Goal: Information Seeking & Learning: Learn about a topic

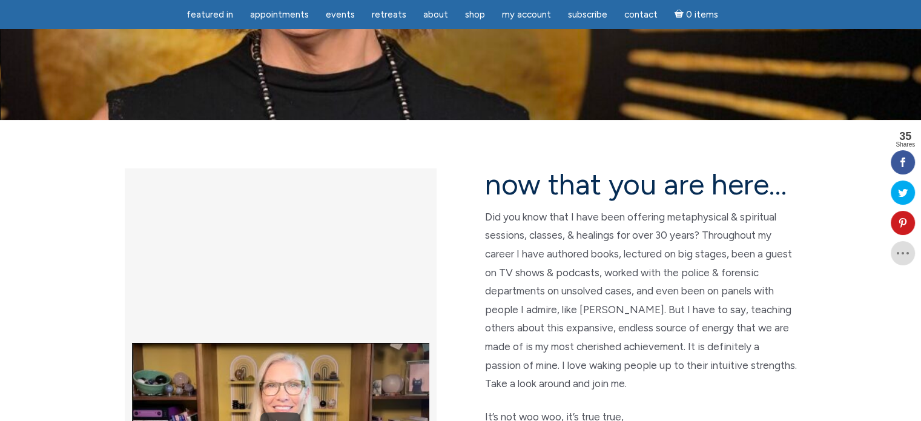
scroll to position [242, 0]
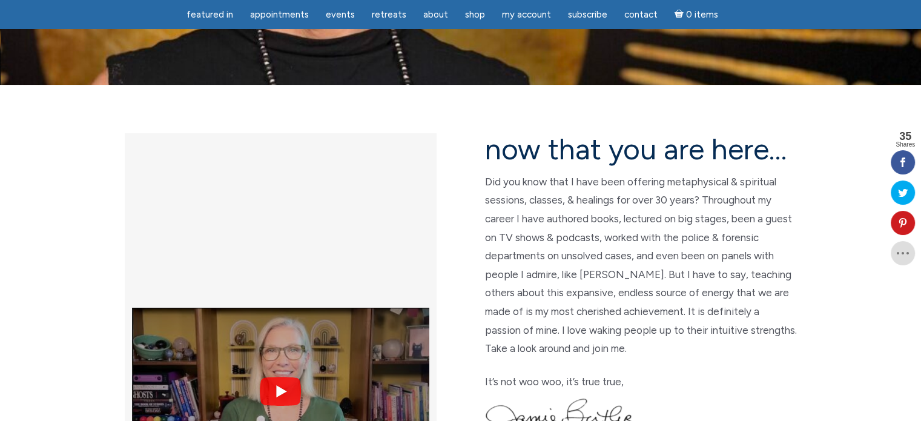
click at [276, 280] on img at bounding box center [280, 391] width 297 height 223
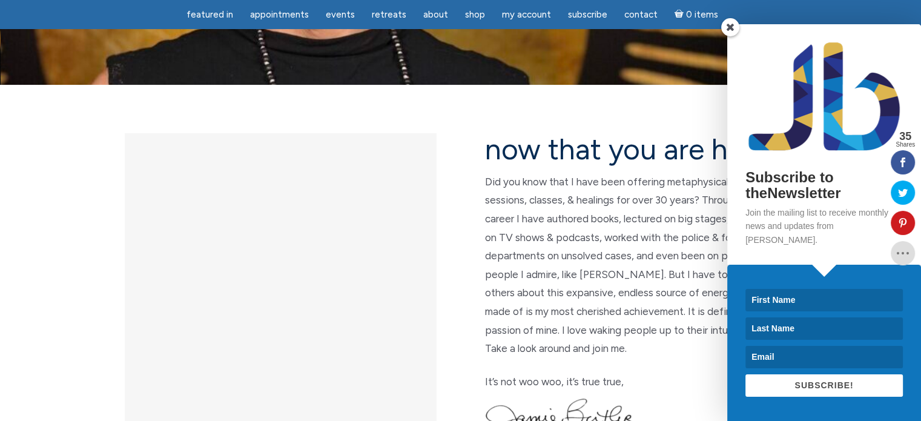
click at [725, 36] on span at bounding box center [730, 27] width 18 height 18
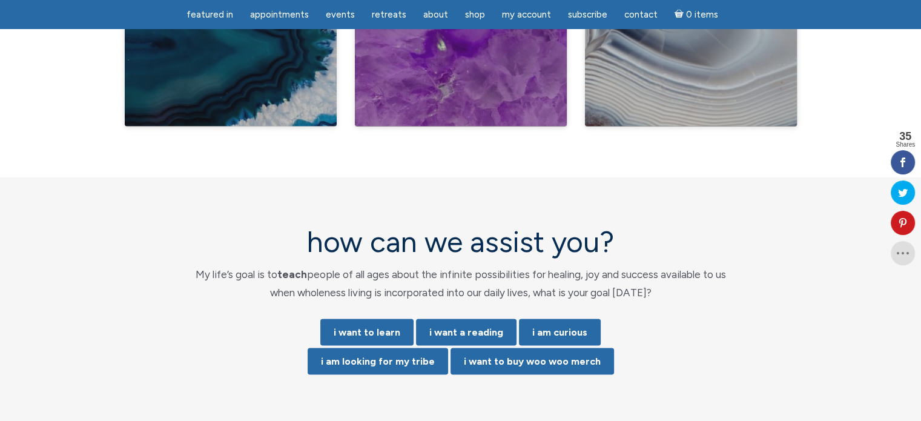
scroll to position [2351, 0]
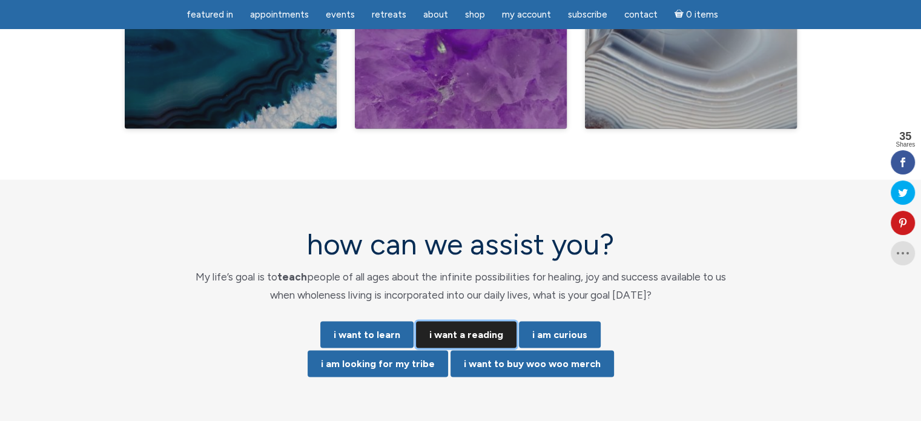
click at [458, 321] on link "i want a reading" at bounding box center [466, 334] width 100 height 27
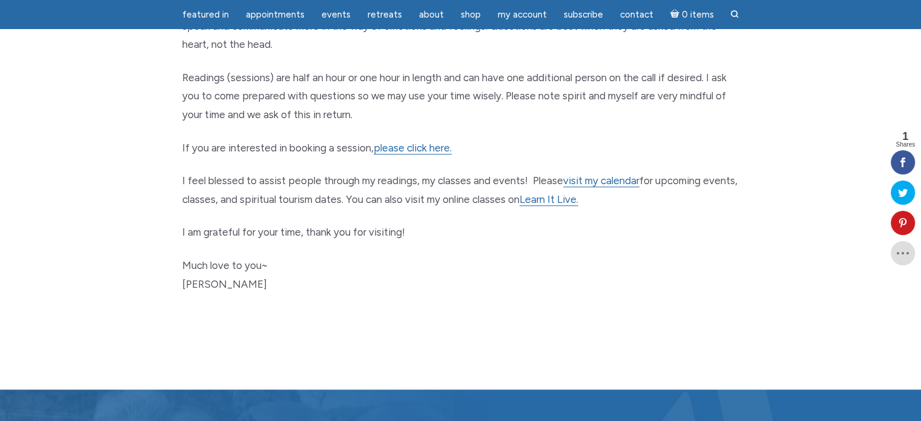
scroll to position [666, 0]
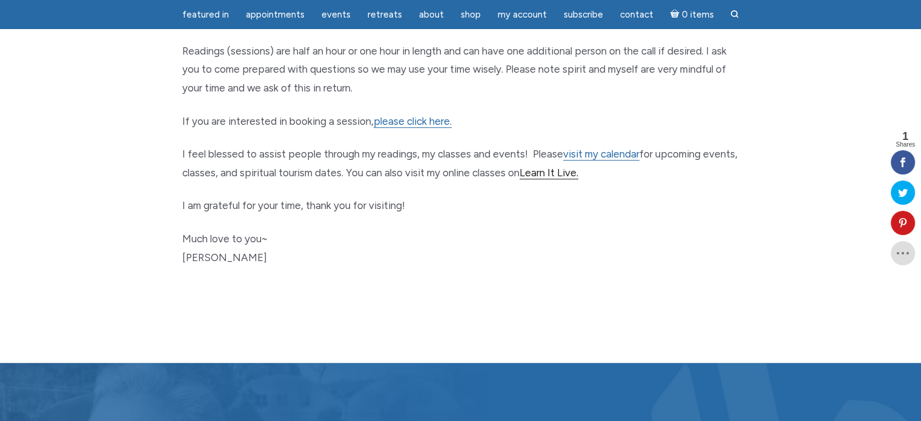
click at [578, 174] on link "Learn It Live." at bounding box center [548, 172] width 59 height 13
